Goal: Task Accomplishment & Management: Manage account settings

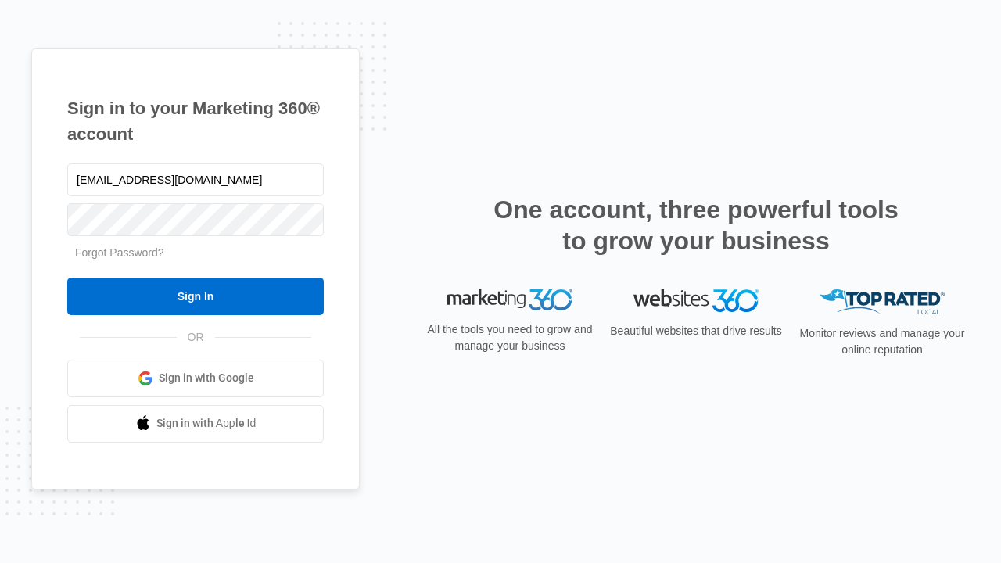
type input "[EMAIL_ADDRESS][DOMAIN_NAME]"
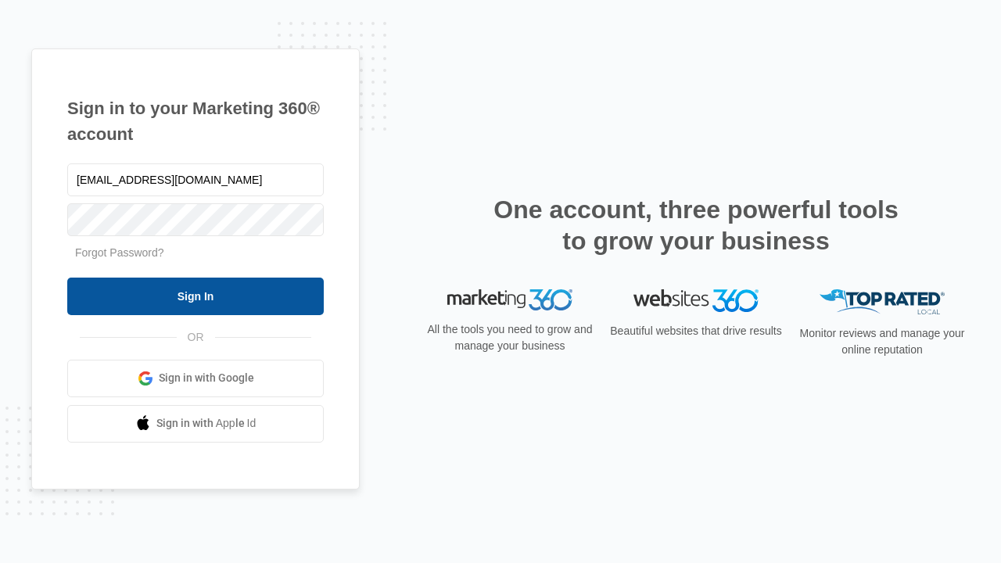
click at [196, 296] on input "Sign In" at bounding box center [195, 297] width 257 height 38
